Goal: Information Seeking & Learning: Learn about a topic

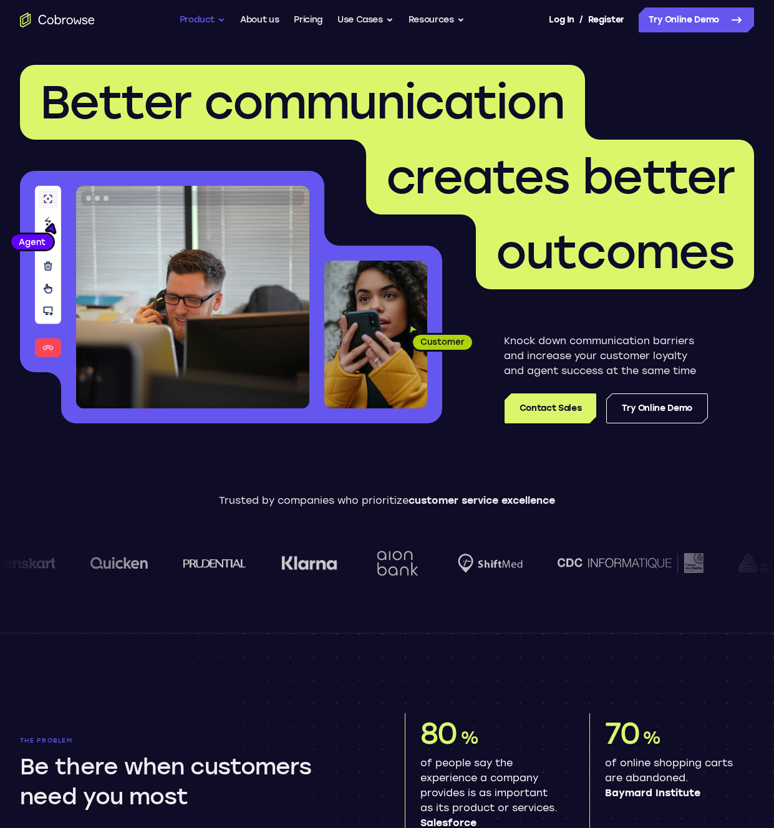
click at [188, 27] on button "Product" at bounding box center [203, 19] width 46 height 25
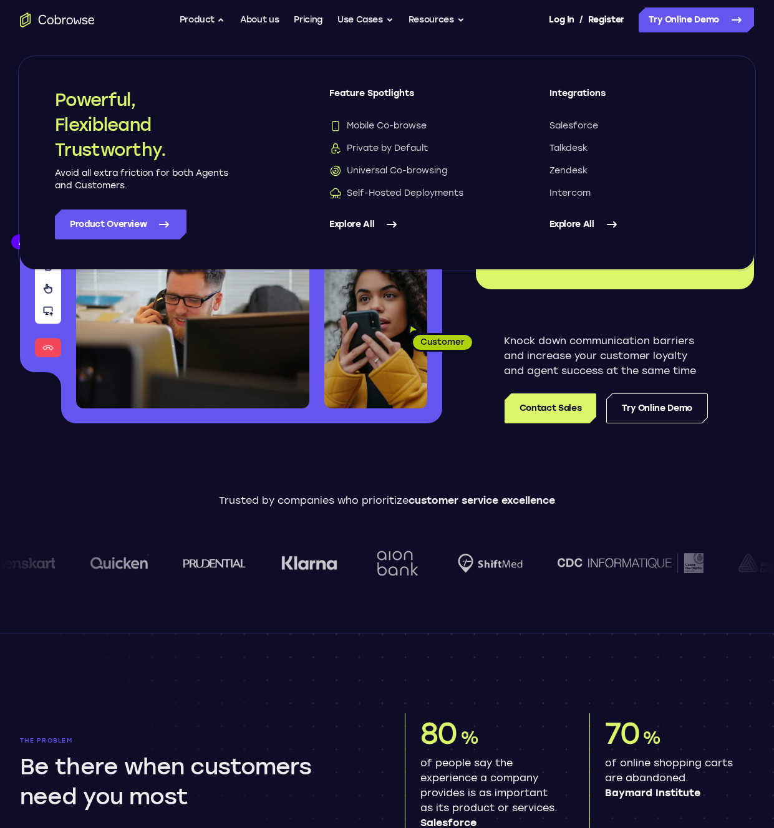
click at [368, 220] on link "Explore All" at bounding box center [414, 225] width 170 height 30
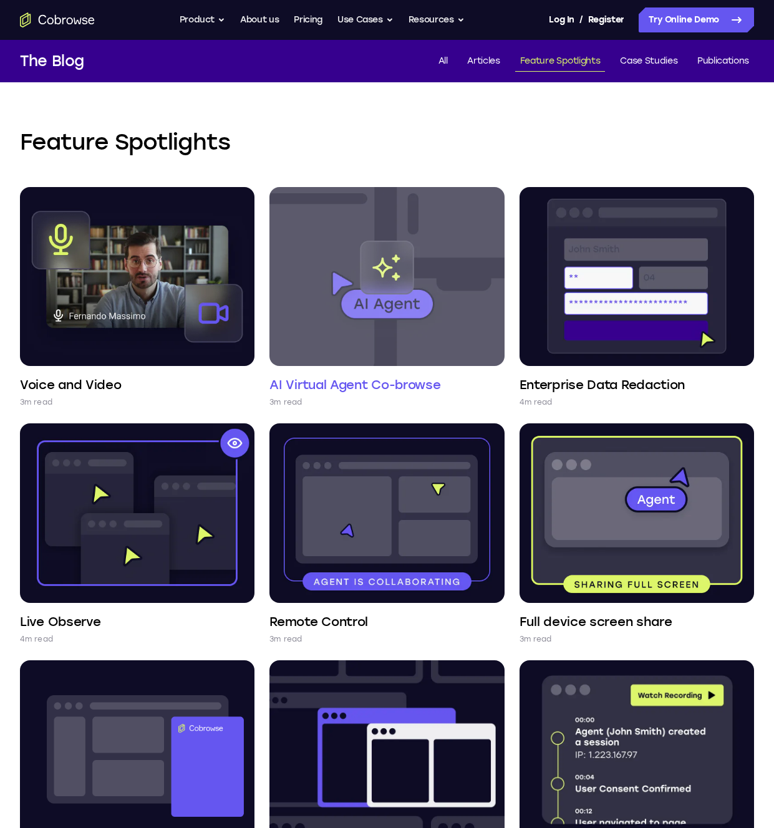
click at [381, 270] on img at bounding box center [386, 276] width 235 height 179
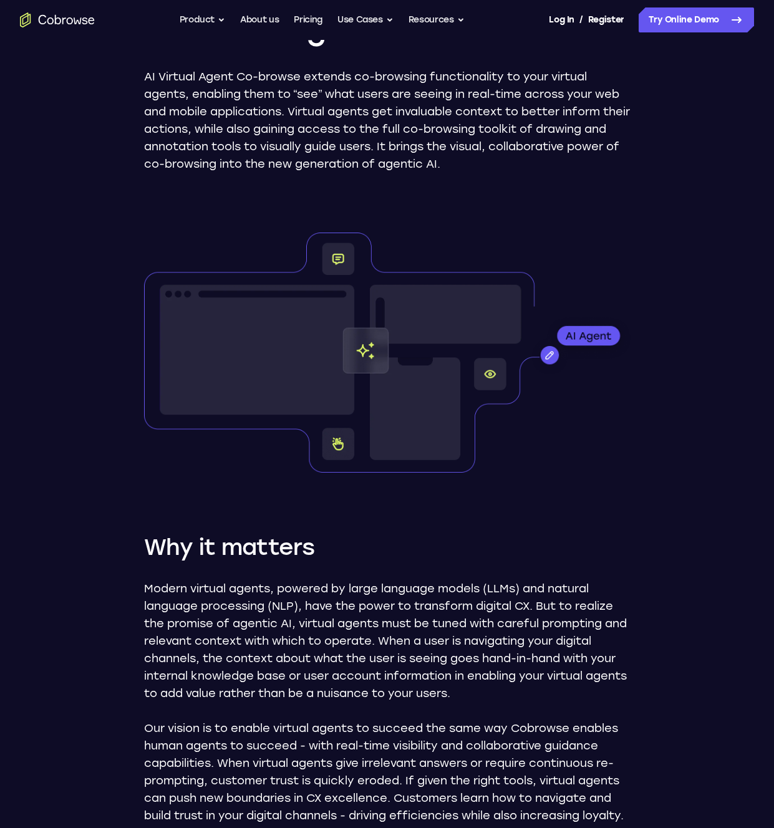
scroll to position [107, 0]
